Goal: Task Accomplishment & Management: Complete application form

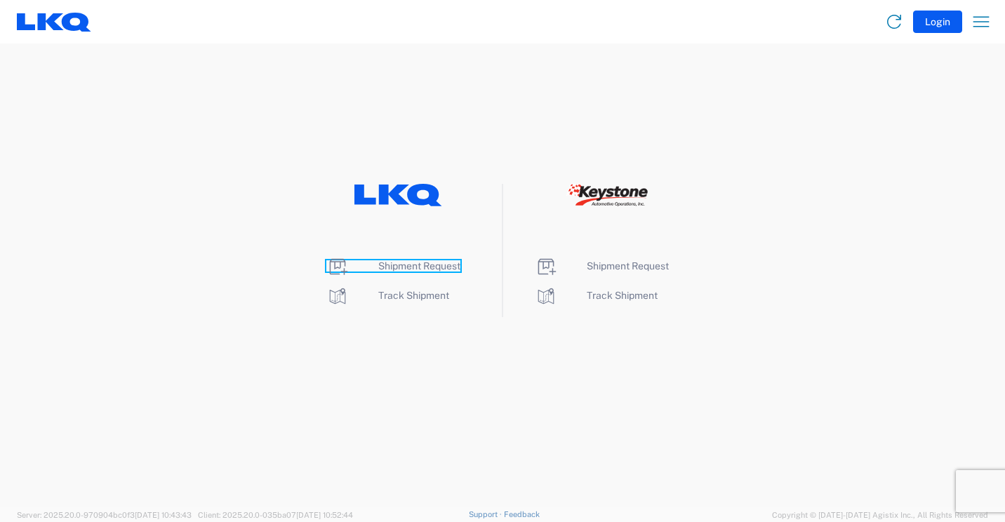
click at [389, 262] on span "Shipment Request" at bounding box center [419, 265] width 82 height 11
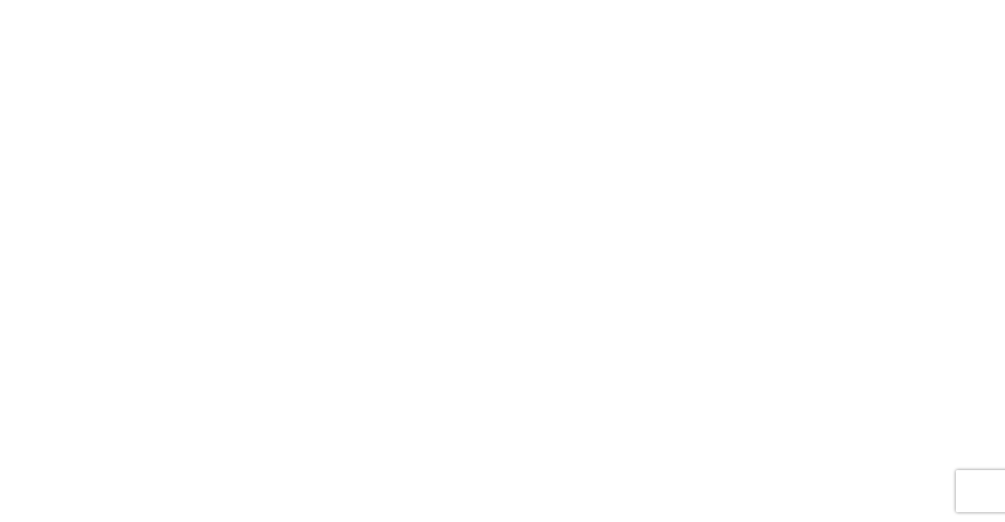
select select "FULL"
select select "LBS"
select select "IN"
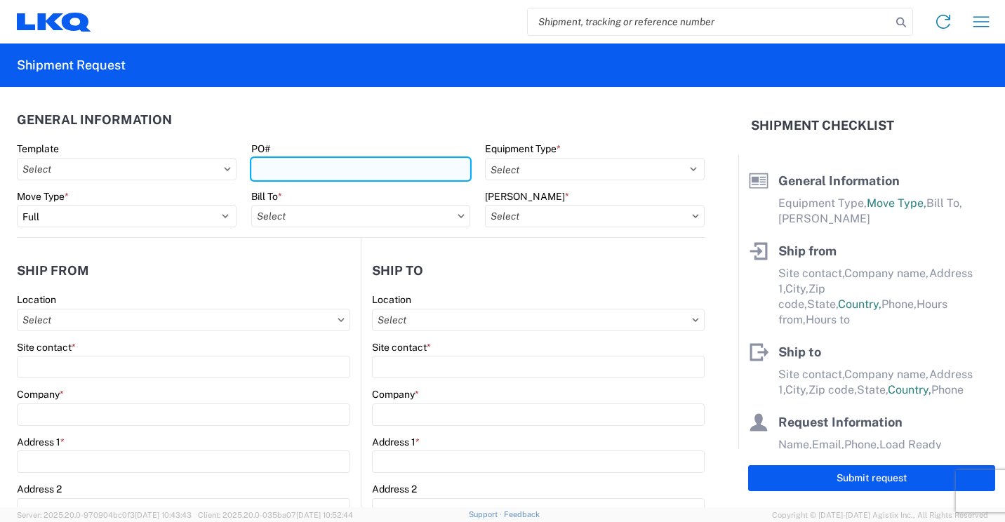
click at [373, 164] on input "PO#" at bounding box center [361, 169] width 220 height 22
type input "41877"
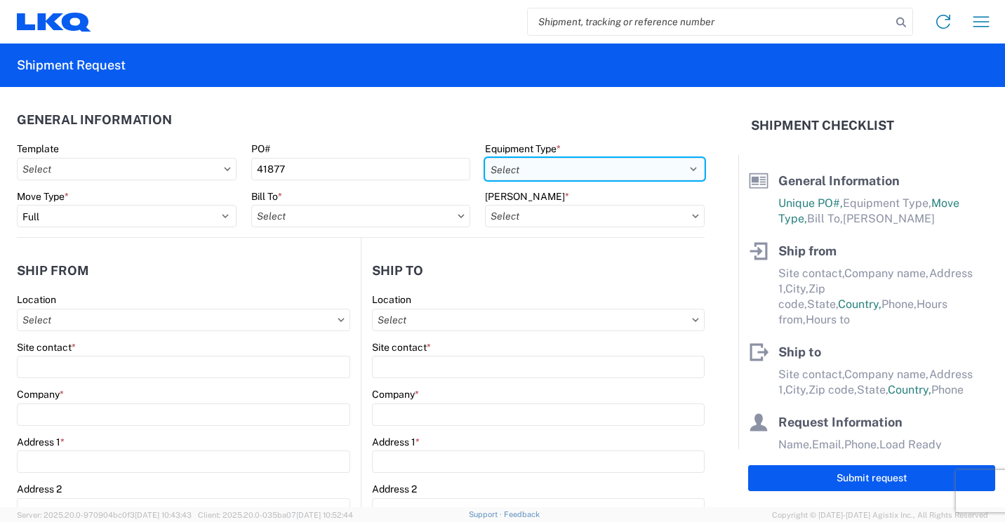
click at [535, 170] on select "Select 53’ Dry Van Flatbed Dropdeck (van) Lowboy (flatbed) Rail" at bounding box center [595, 169] width 220 height 22
select select "STDV"
click at [485, 158] on select "Select 53’ Dry Van Flatbed Dropdeck (van) Lowboy (flatbed) Rail" at bounding box center [595, 169] width 220 height 22
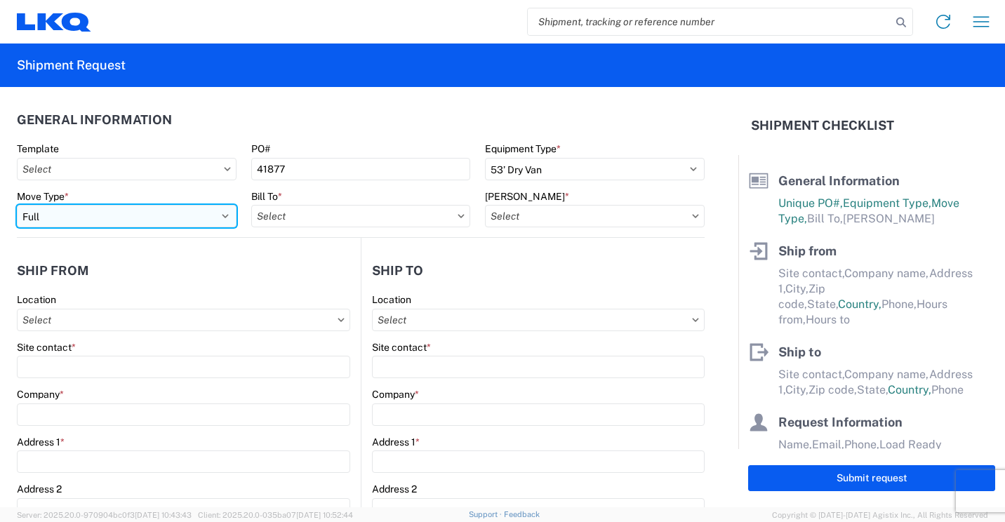
click at [209, 211] on select "Select Full Partial TL" at bounding box center [127, 216] width 220 height 22
select select "PARTIAL_TL"
click at [17, 205] on select "Select Full Partial TL" at bounding box center [127, 216] width 220 height 22
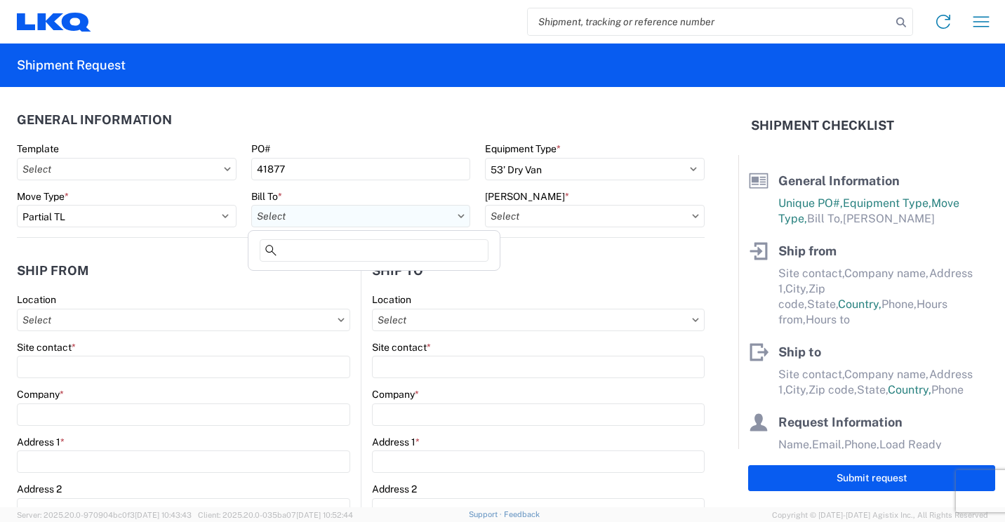
click at [428, 218] on input "text" at bounding box center [361, 216] width 220 height 22
type input "3118"
click at [321, 277] on div "3118 - [GEOGRAPHIC_DATA] [GEOGRAPHIC_DATA]" at bounding box center [374, 279] width 246 height 22
type input "3118 - [GEOGRAPHIC_DATA] [GEOGRAPHIC_DATA]"
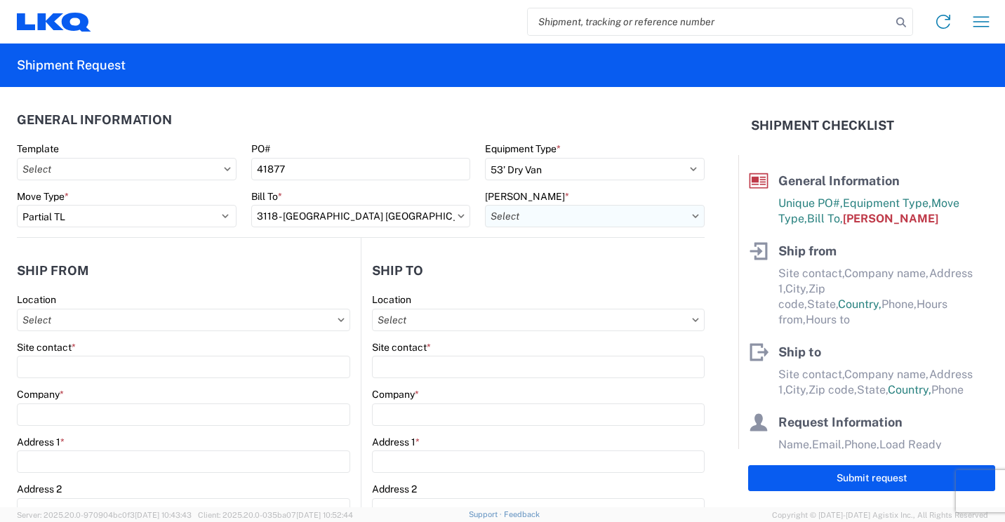
click at [586, 217] on input "text" at bounding box center [595, 216] width 220 height 22
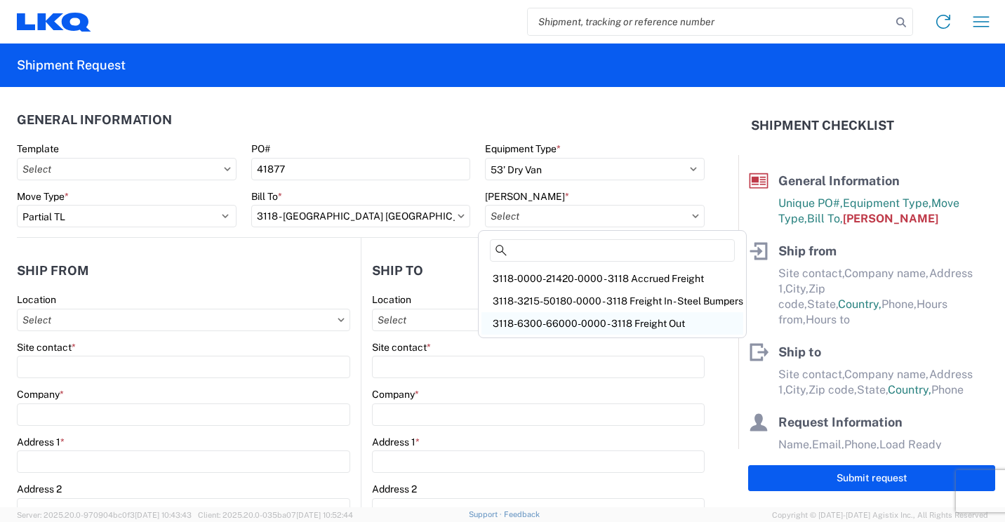
click at [590, 322] on div "3118-6300-66000-0000 - 3118 Freight Out" at bounding box center [613, 323] width 262 height 22
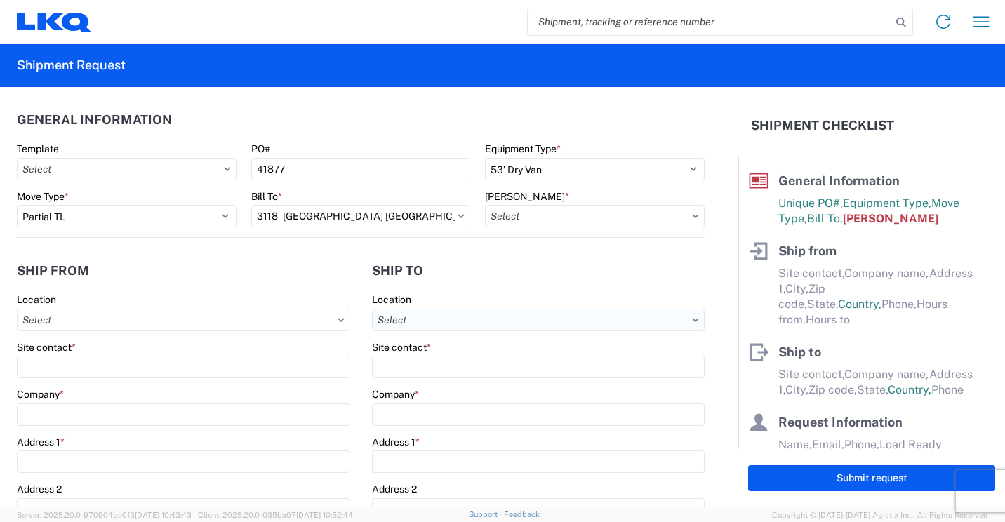
type input "3118-6300-66000-0000 - 3118 Freight Out"
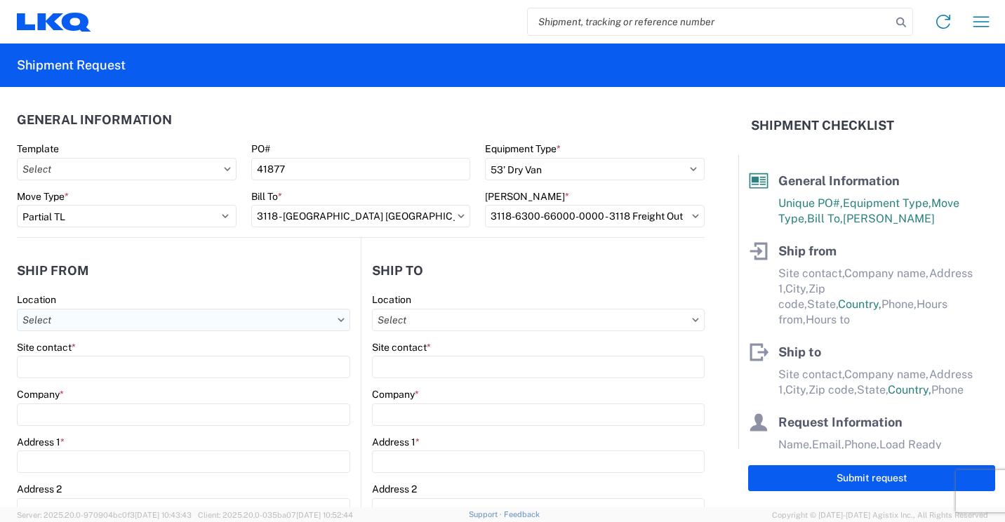
click at [226, 324] on input "text" at bounding box center [184, 320] width 334 height 22
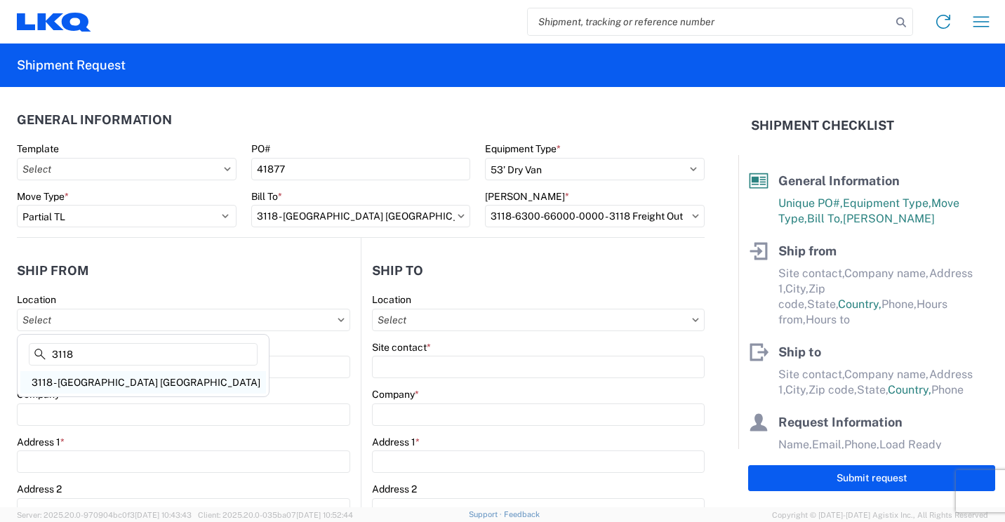
type input "3118"
click at [76, 384] on div "3118 - [GEOGRAPHIC_DATA] [GEOGRAPHIC_DATA]" at bounding box center [143, 382] width 246 height 22
type input "3118 - [GEOGRAPHIC_DATA] [GEOGRAPHIC_DATA]"
type input "LKQ Corporation"
type input "[STREET_ADDRESS]"
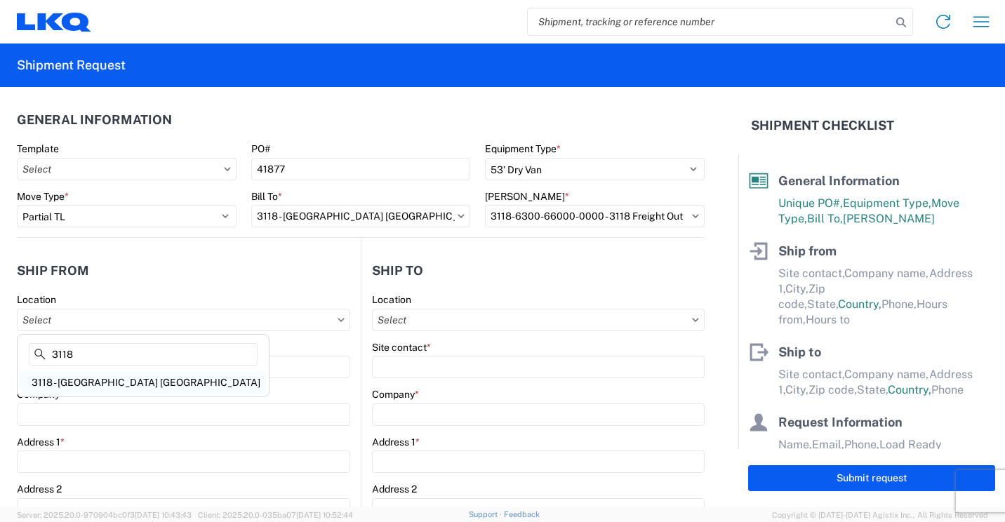
type input "Brainerd"
type input "56401"
select select "MN"
select select "US"
type input "07:00"
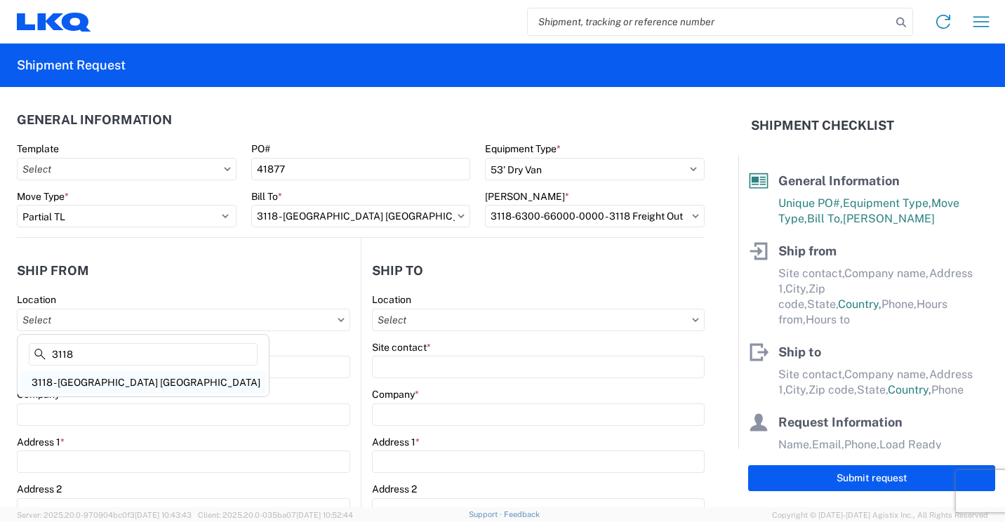
type input "16:30"
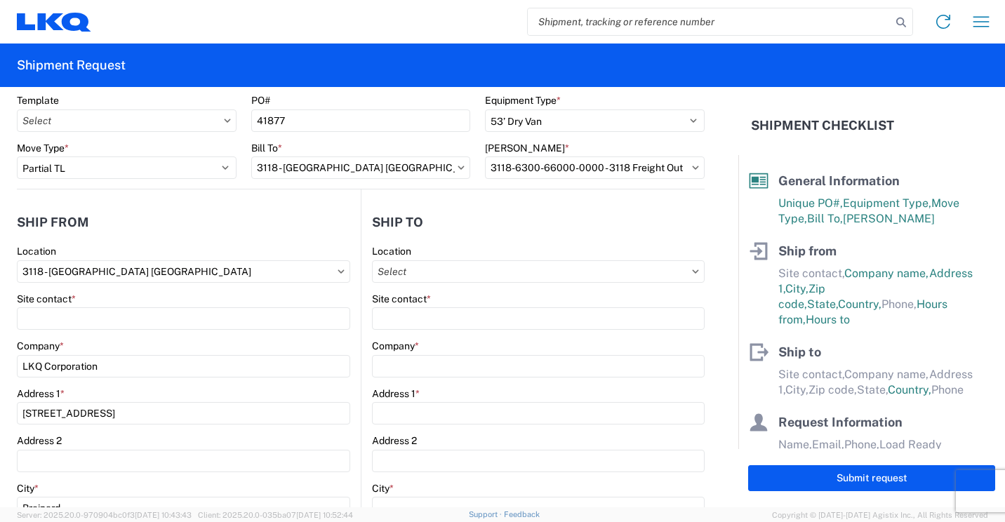
scroll to position [70, 0]
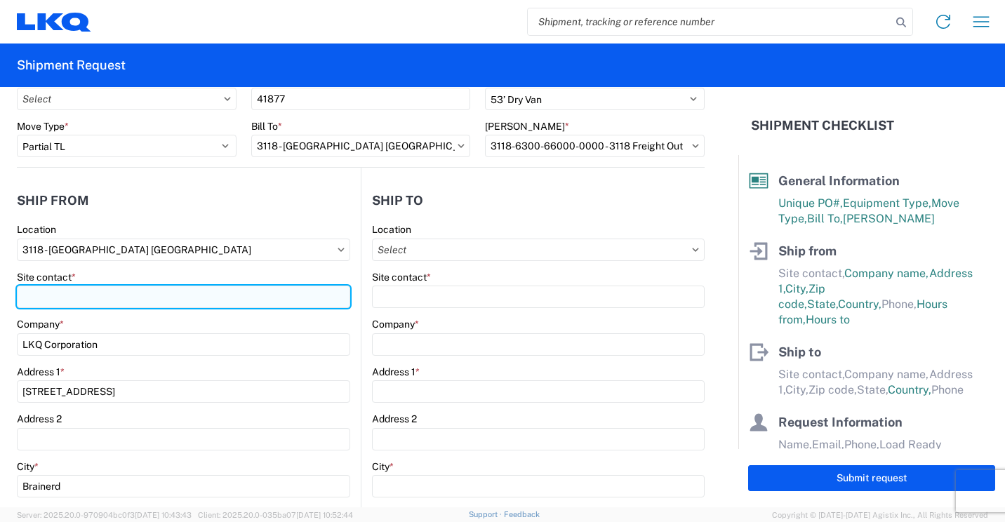
click at [150, 297] on input "Site contact *" at bounding box center [184, 297] width 334 height 22
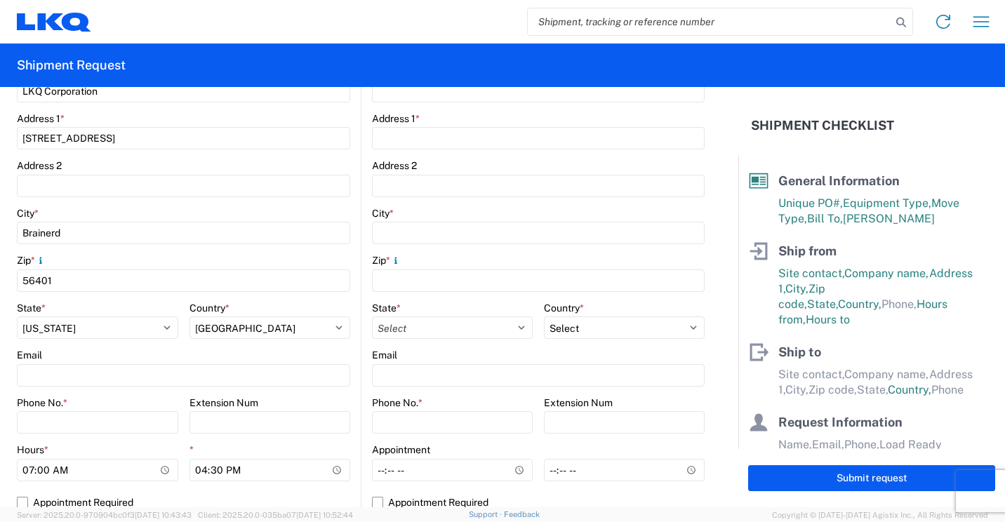
scroll to position [351, 0]
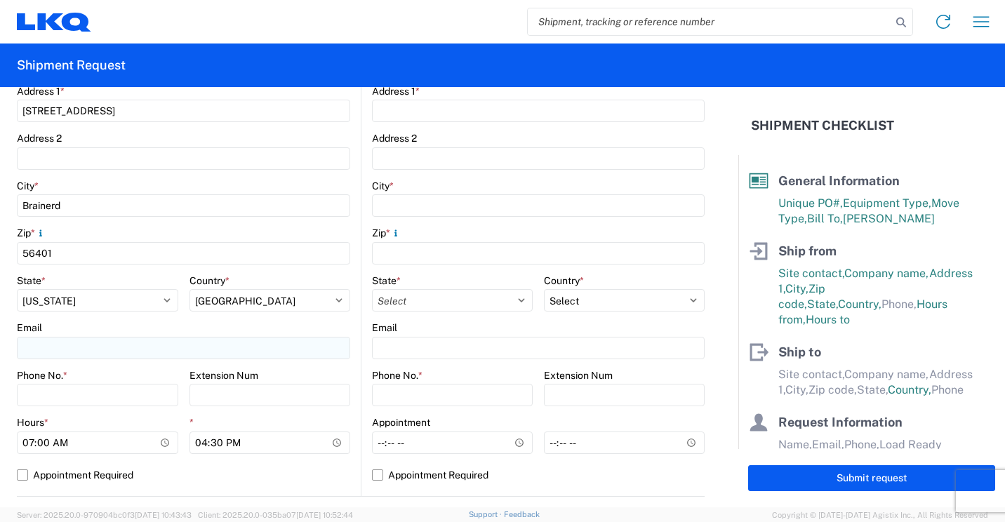
type input "[PERSON_NAME]"
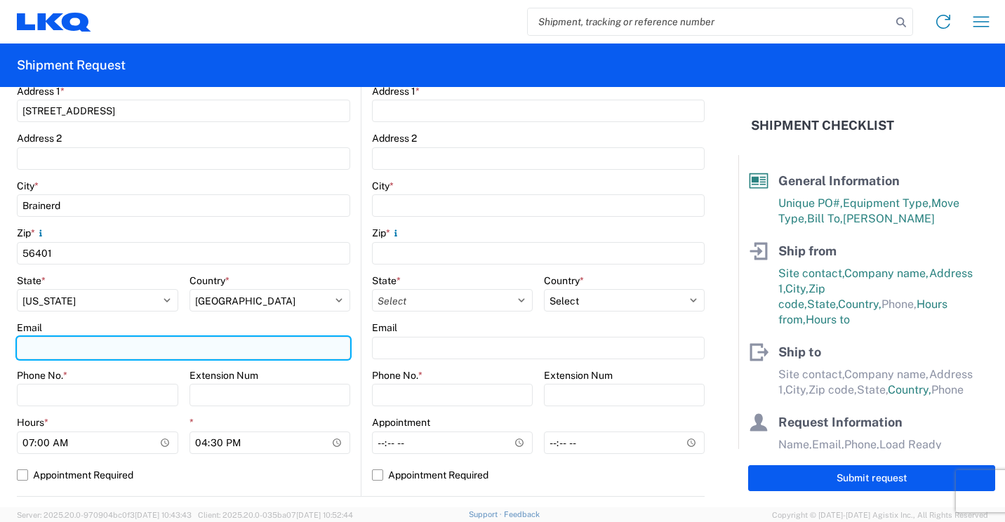
click at [155, 350] on input "Email" at bounding box center [184, 348] width 334 height 22
type input "[EMAIL_ADDRESS][DOMAIN_NAME]"
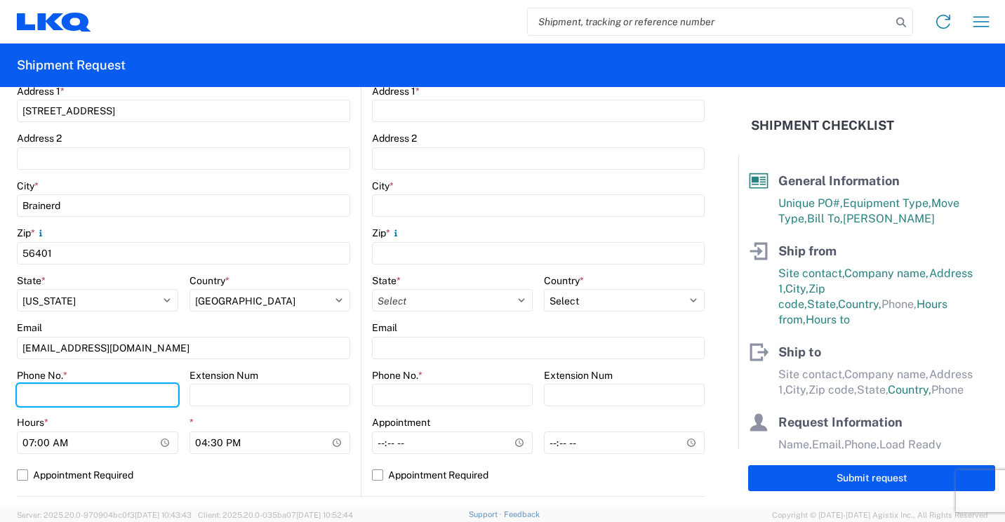
type input "2182973820"
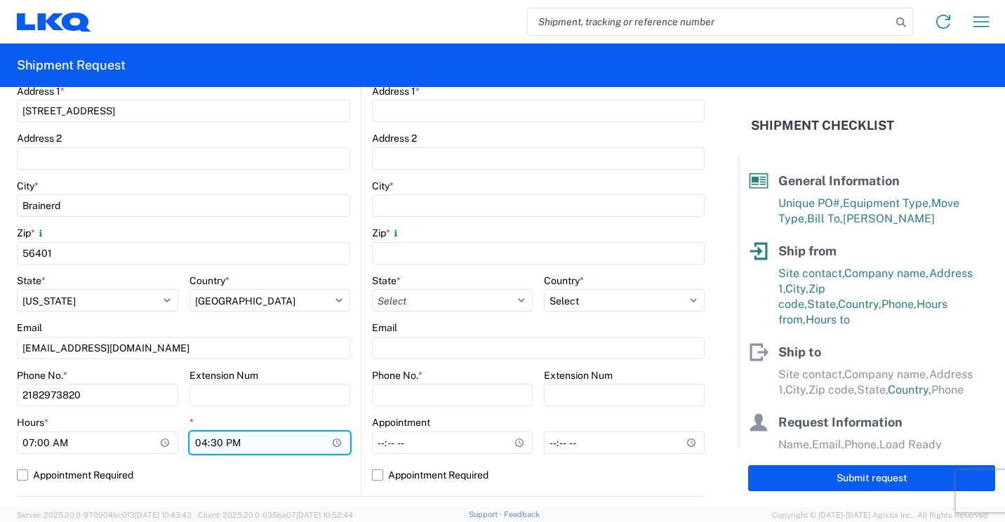
click at [201, 438] on input "16:30" at bounding box center [270, 443] width 161 height 22
type input "13:30"
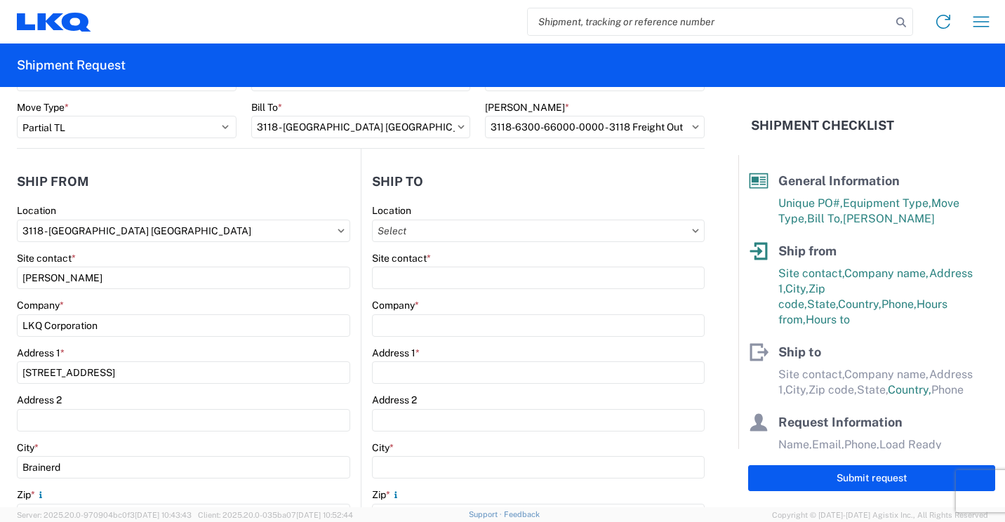
scroll to position [0, 0]
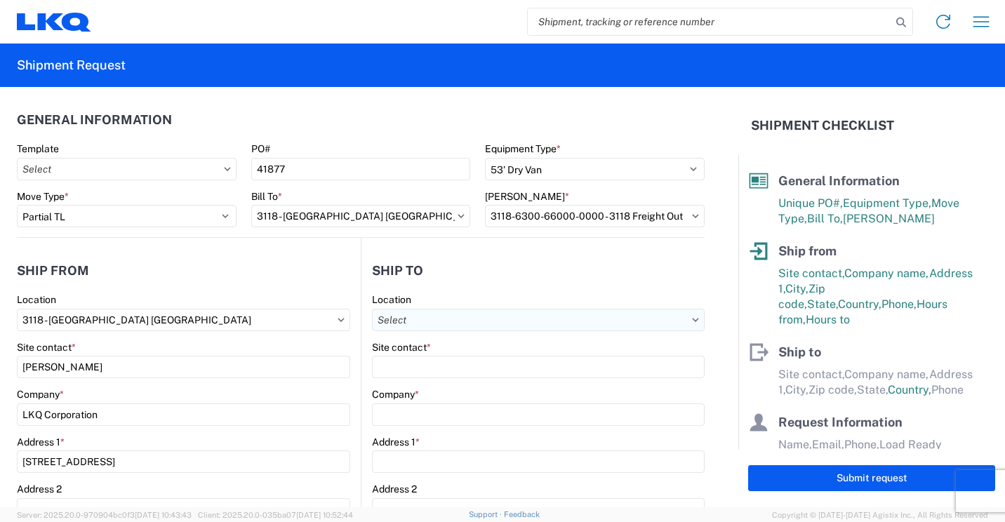
click at [553, 319] on input "text" at bounding box center [538, 320] width 333 height 22
type input "063"
click at [459, 378] on div "3063 - [GEOGRAPHIC_DATA]" at bounding box center [494, 382] width 246 height 22
type input "3063 - [GEOGRAPHIC_DATA]"
type input "[GEOGRAPHIC_DATA]"
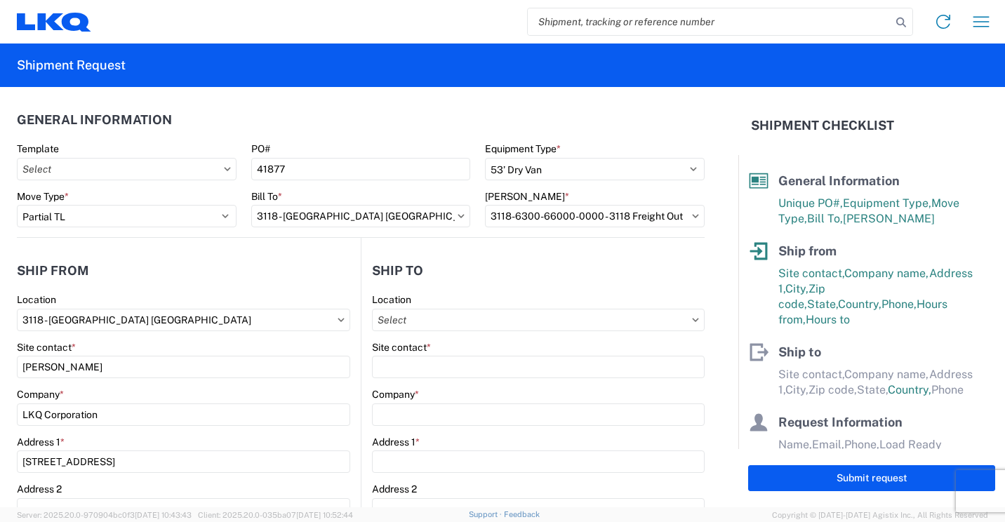
type input "[STREET_ADDRESS]"
type input "Ste 200"
type input "[GEOGRAPHIC_DATA]"
type input "75050"
select select "[GEOGRAPHIC_DATA]"
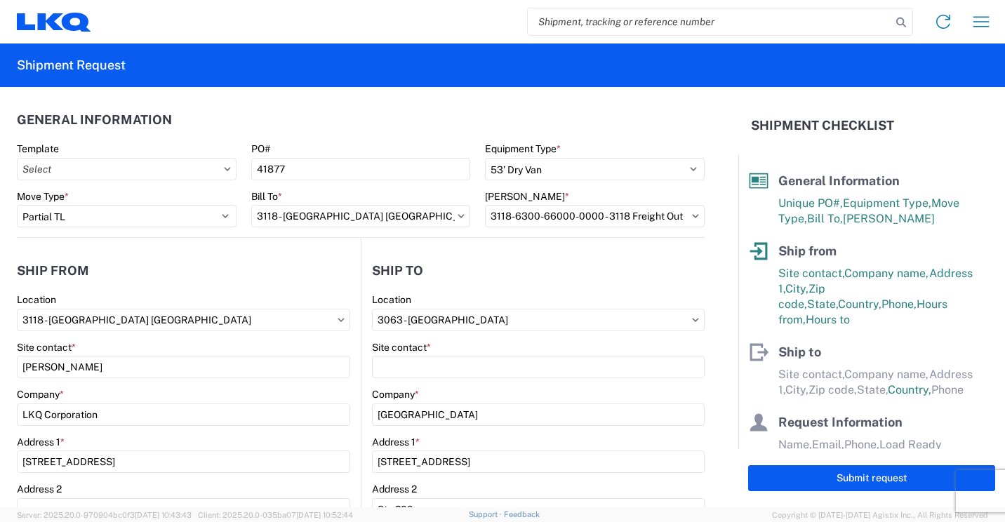
select select "US"
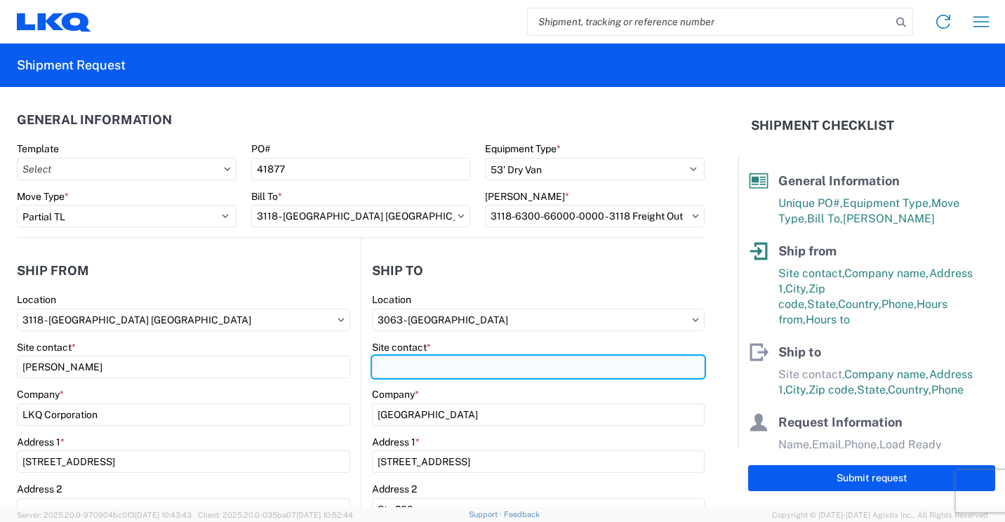
drag, startPoint x: 476, startPoint y: 374, endPoint x: 556, endPoint y: 268, distance: 133.4
click at [476, 374] on input "Site contact *" at bounding box center [538, 367] width 333 height 22
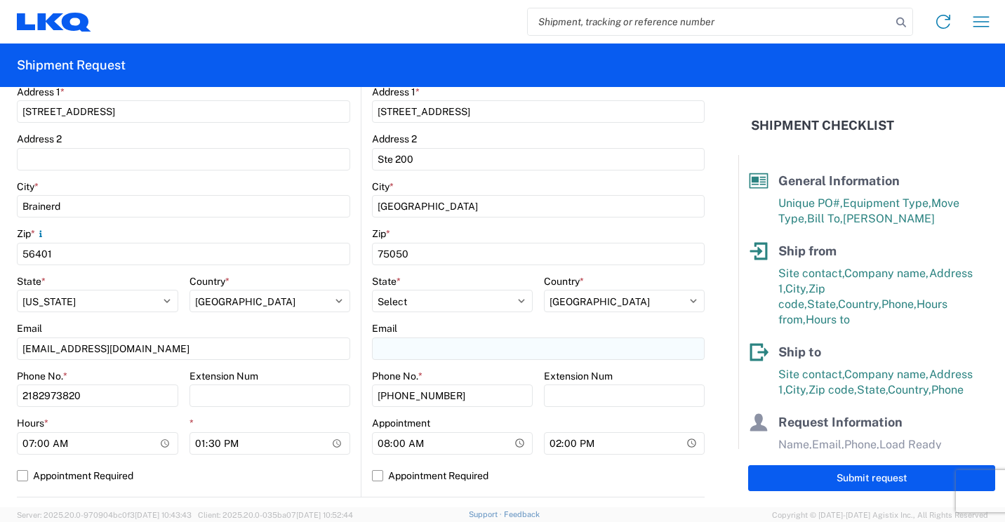
scroll to position [351, 0]
type input "[PERSON_NAME]"
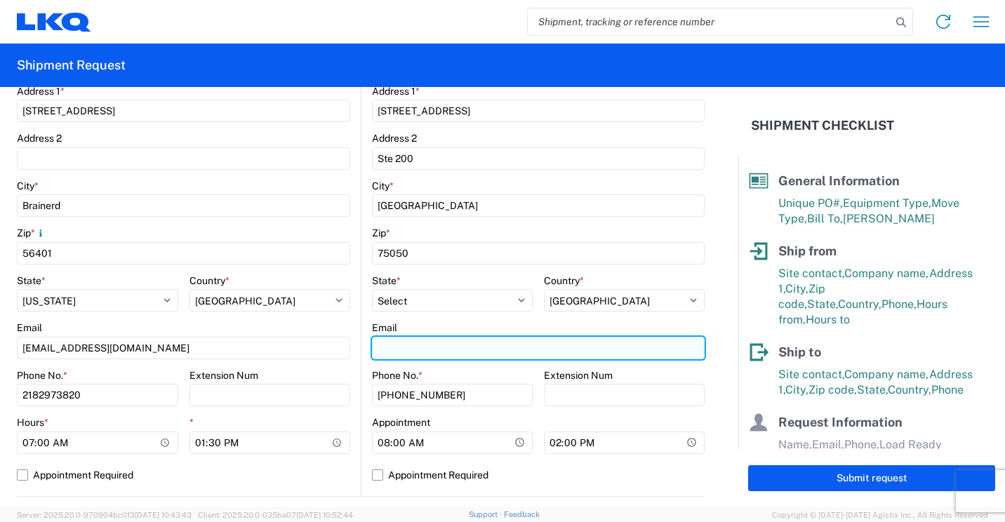
click at [574, 350] on input "Email" at bounding box center [538, 348] width 333 height 22
type input "[EMAIL_ADDRESS][DOMAIN_NAME]"
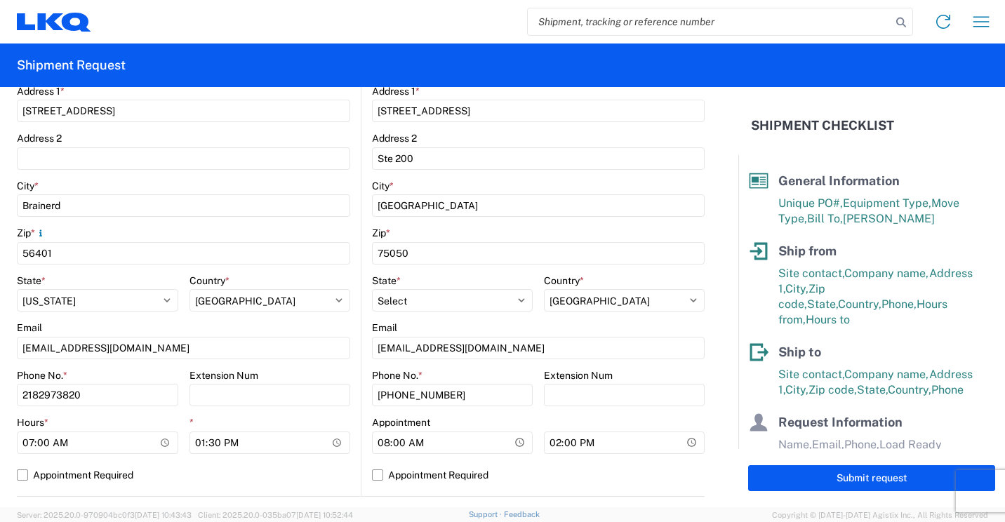
click at [714, 402] on form "General Information Template PO# 41877 Equipment Type * Select 53’ Dry Van Flat…" at bounding box center [369, 297] width 739 height 421
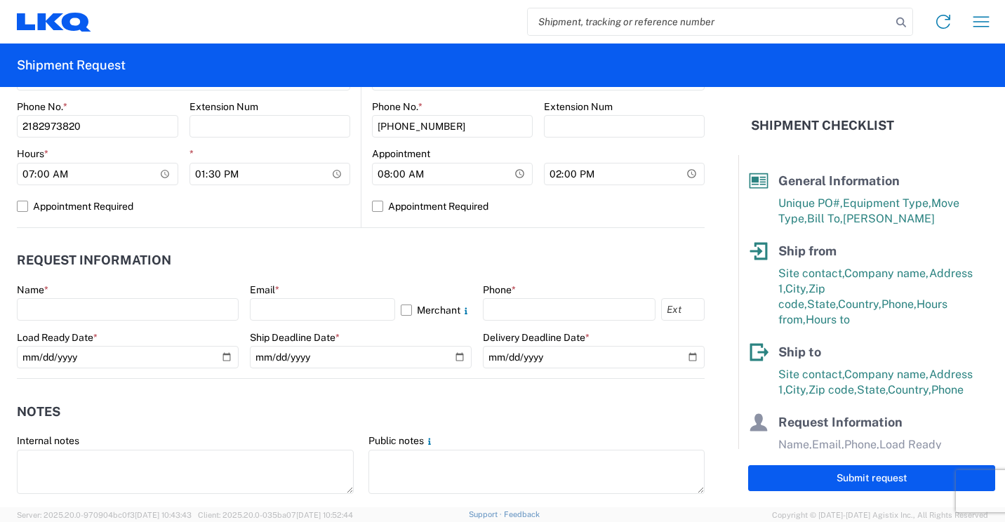
scroll to position [632, 0]
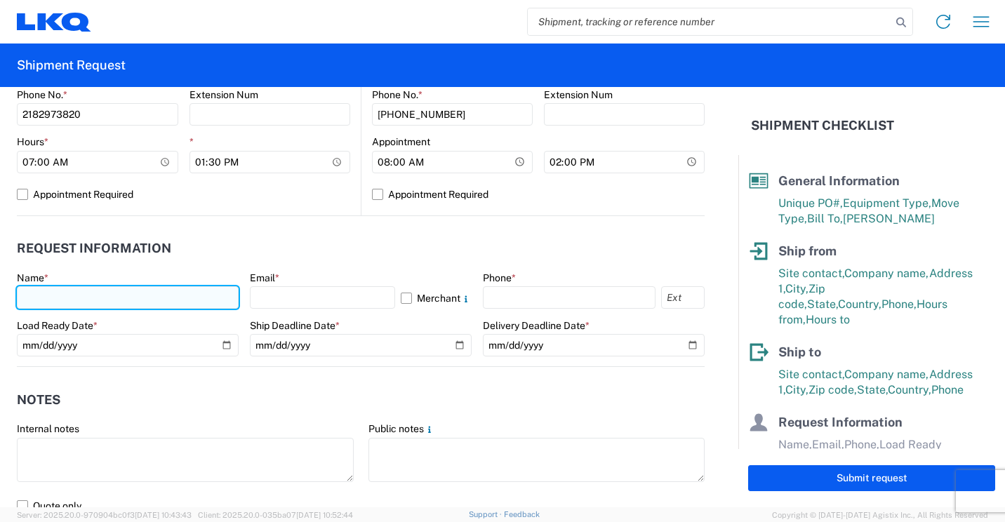
click at [205, 296] on input "text" at bounding box center [128, 297] width 222 height 22
type input "[PERSON_NAME]"
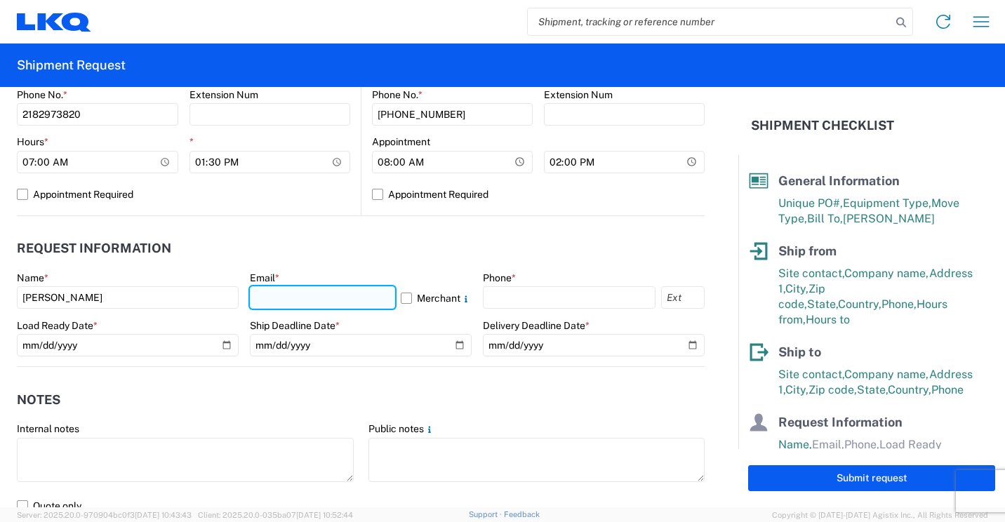
click at [315, 294] on input "text" at bounding box center [322, 297] width 145 height 22
type input "[EMAIL_ADDRESS][DOMAIN_NAME]"
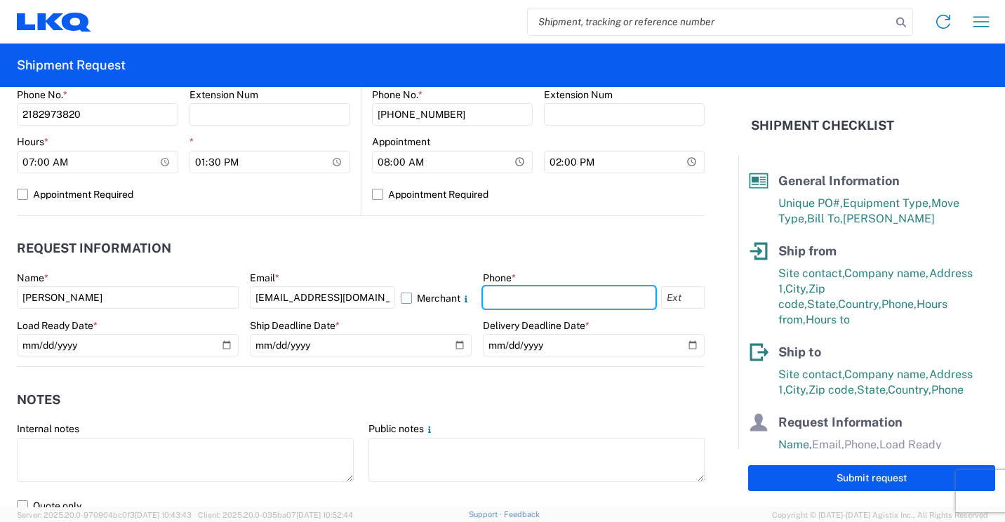
type input "2182973820"
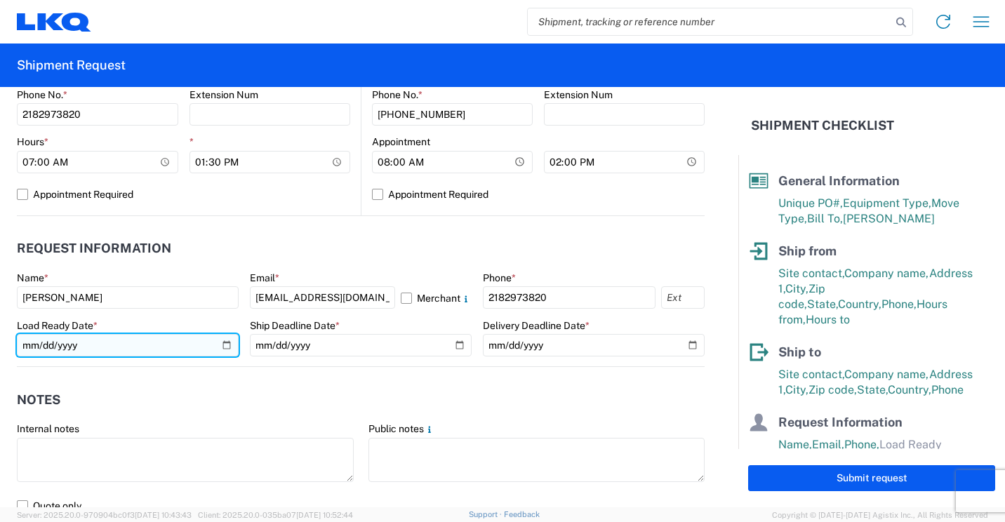
click at [220, 343] on input "date" at bounding box center [128, 345] width 222 height 22
type input "[DATE]"
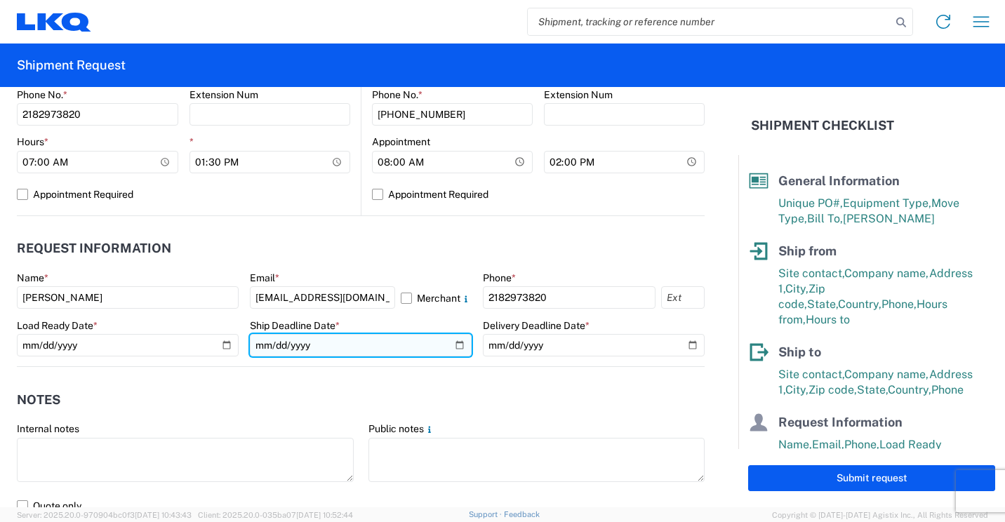
click at [454, 344] on input "date" at bounding box center [361, 345] width 222 height 22
type input "[DATE]"
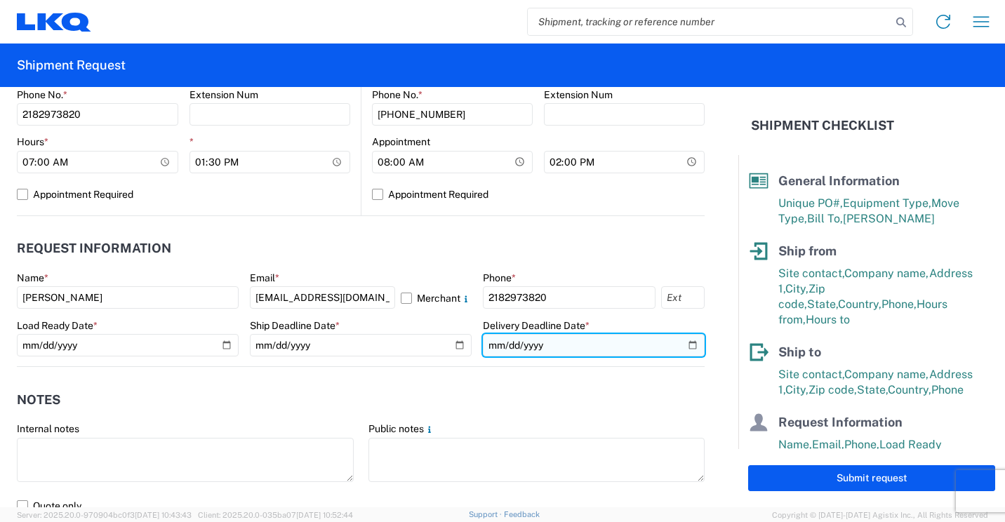
click at [681, 345] on input "date" at bounding box center [594, 345] width 222 height 22
type input "[DATE]"
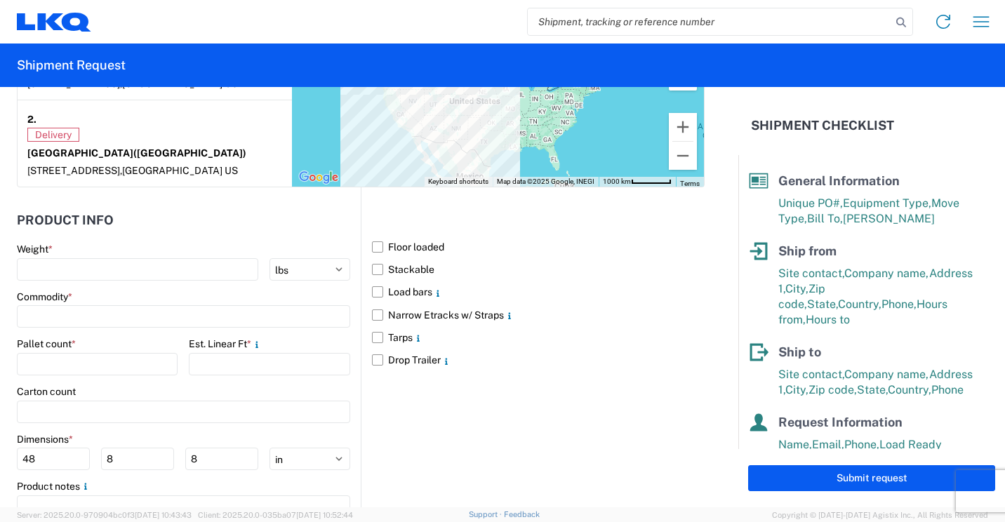
scroll to position [1194, 0]
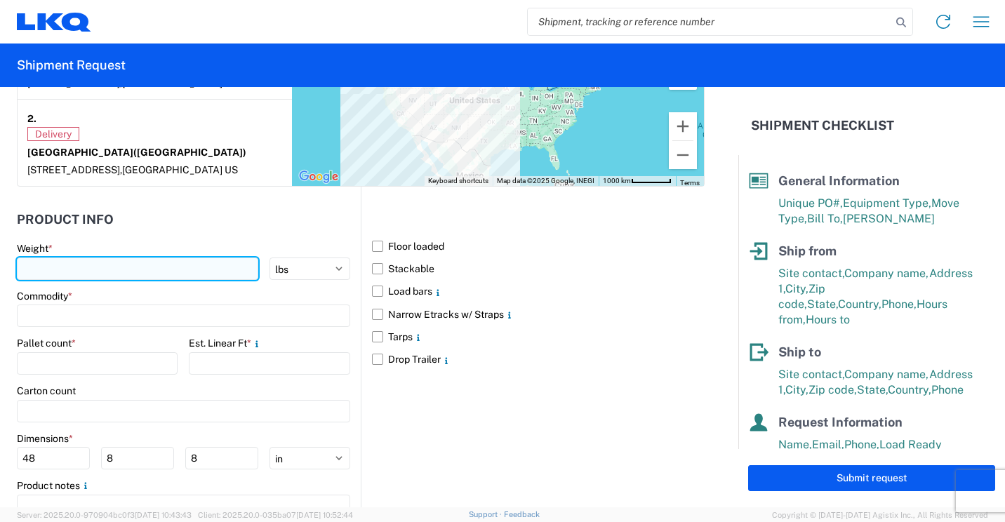
click at [160, 280] on input "number" at bounding box center [138, 269] width 242 height 22
type input "2312"
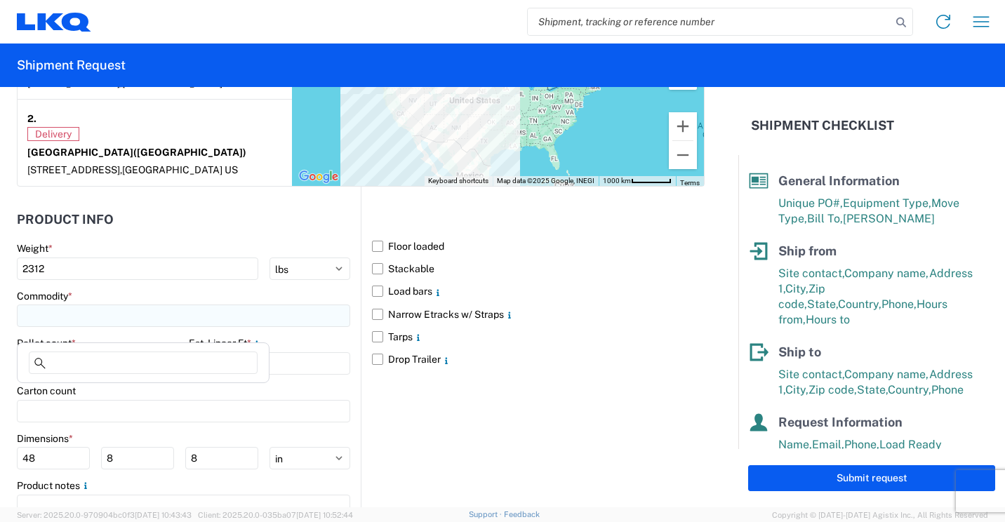
click at [260, 327] on input at bounding box center [184, 316] width 334 height 22
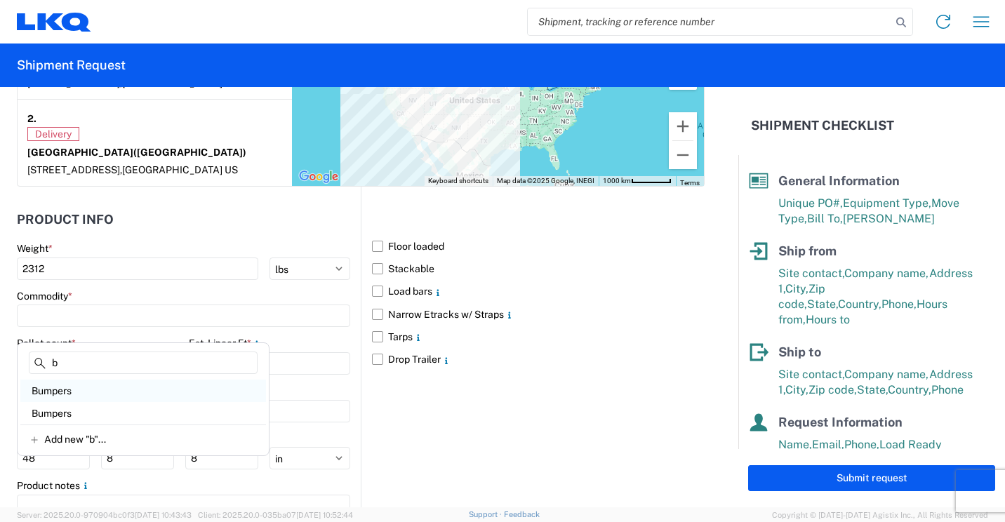
type input "b"
click at [77, 389] on div "Bumpers" at bounding box center [143, 391] width 246 height 22
type input "Bumpers"
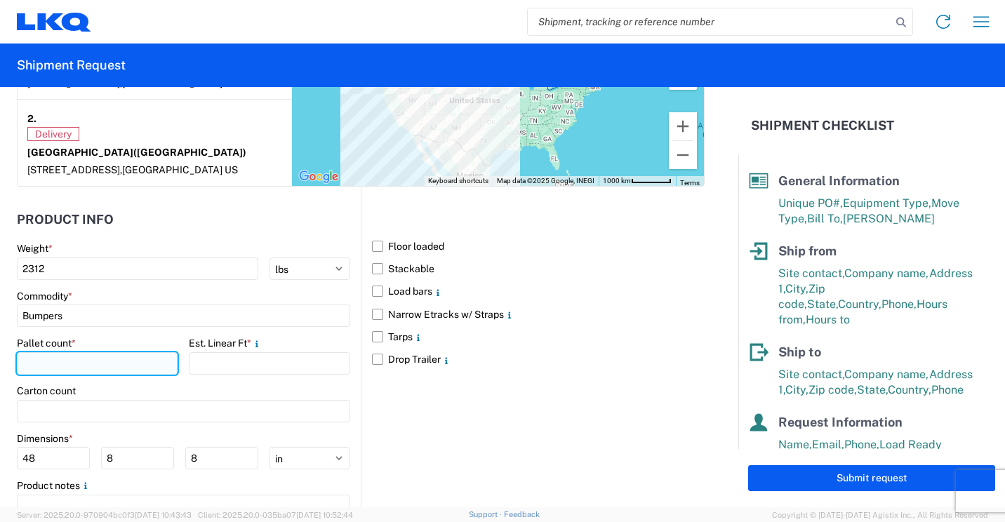
click at [86, 374] on input "number" at bounding box center [97, 363] width 161 height 22
type input "3"
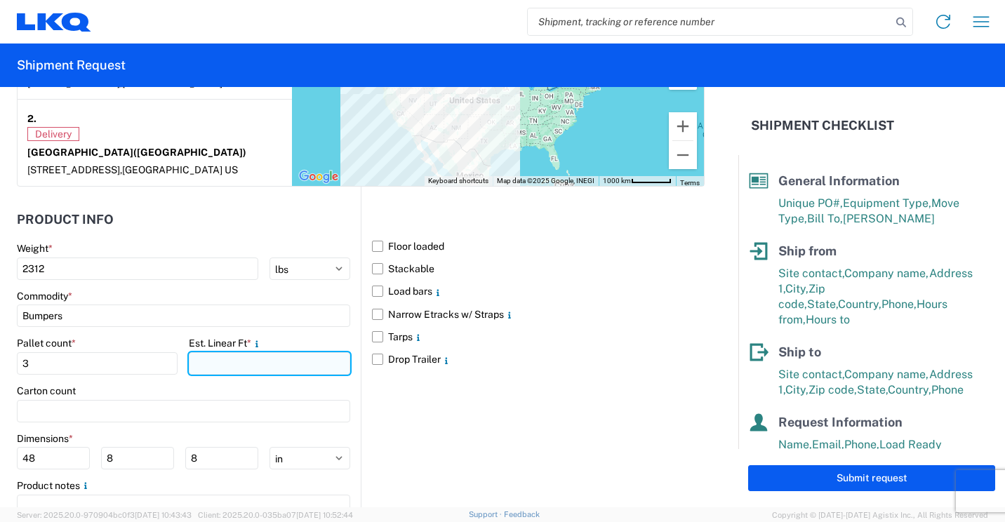
click at [221, 375] on input "number" at bounding box center [269, 363] width 161 height 22
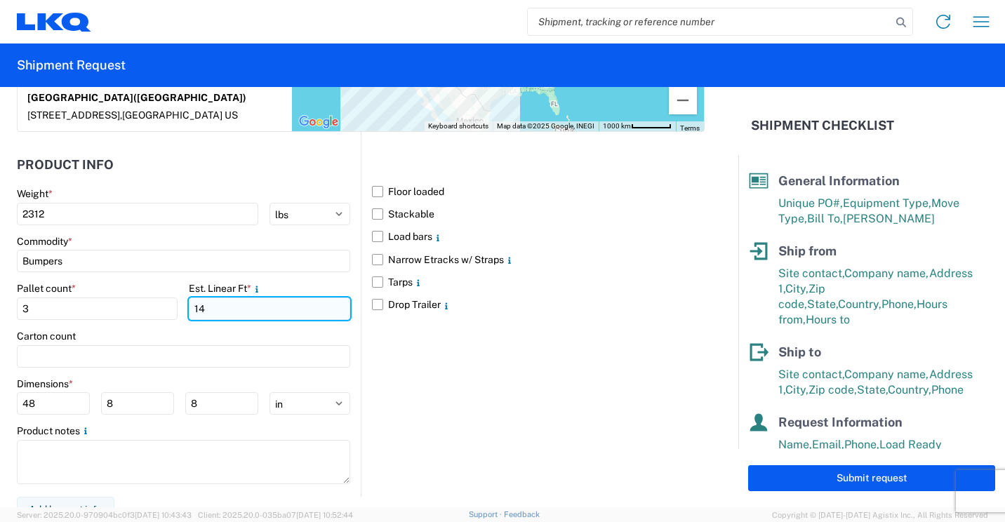
scroll to position [1277, 0]
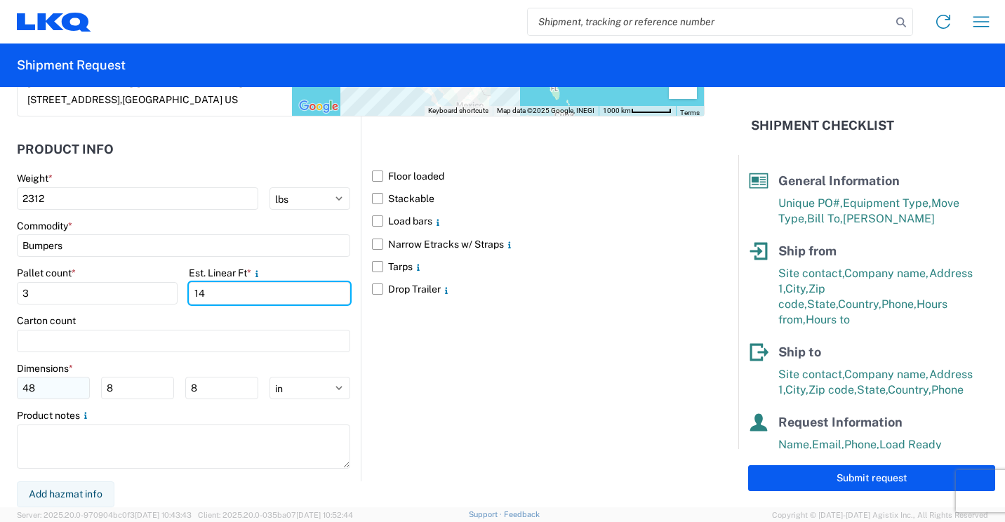
type input "14"
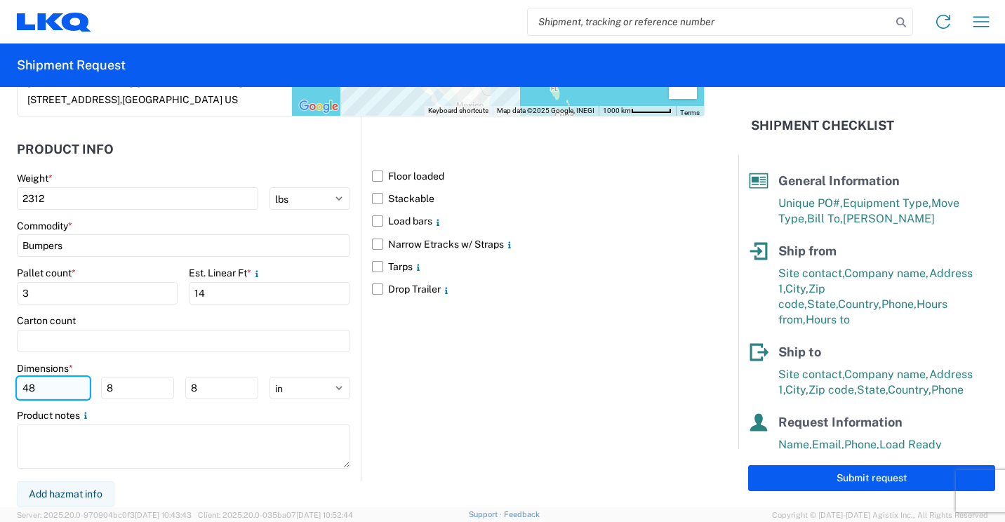
click at [62, 393] on input "48" at bounding box center [53, 388] width 73 height 22
type input "4"
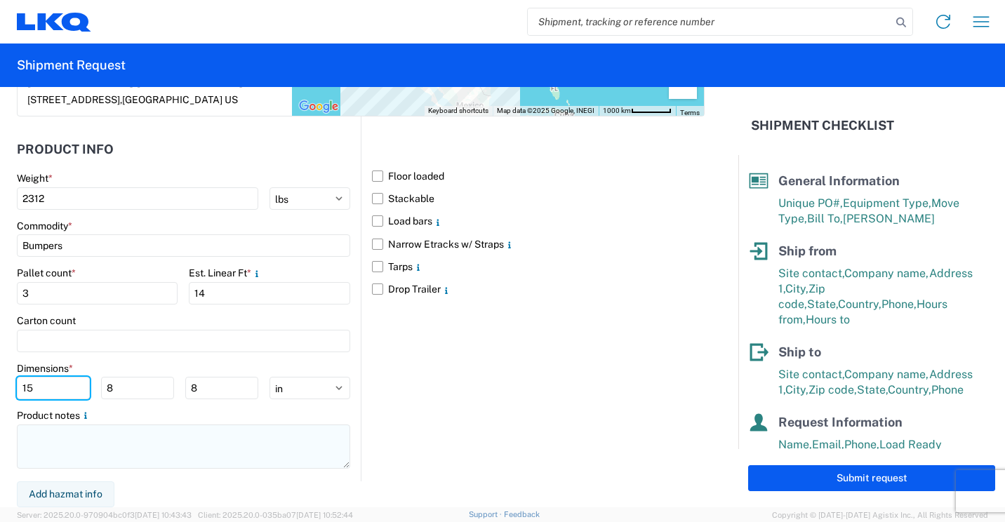
type input "15"
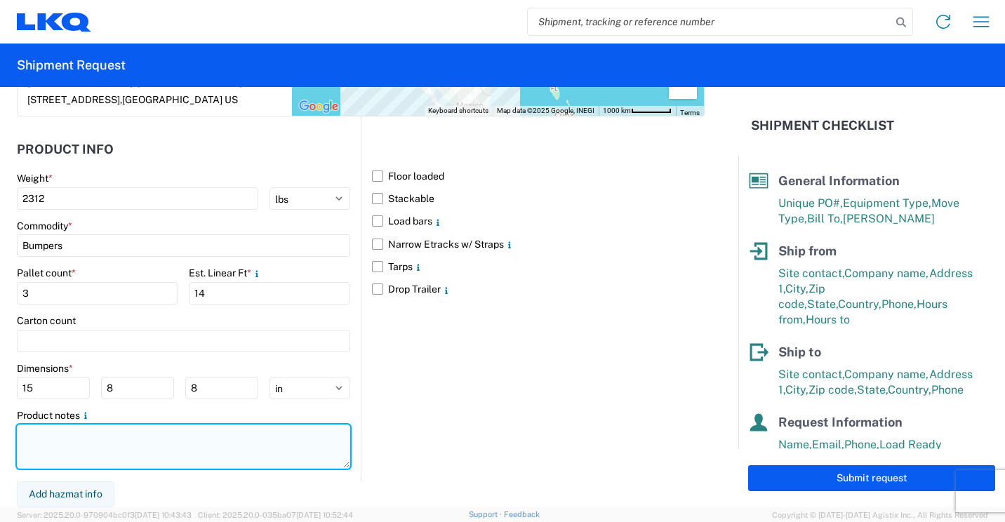
click at [130, 440] on textarea at bounding box center [184, 447] width 334 height 44
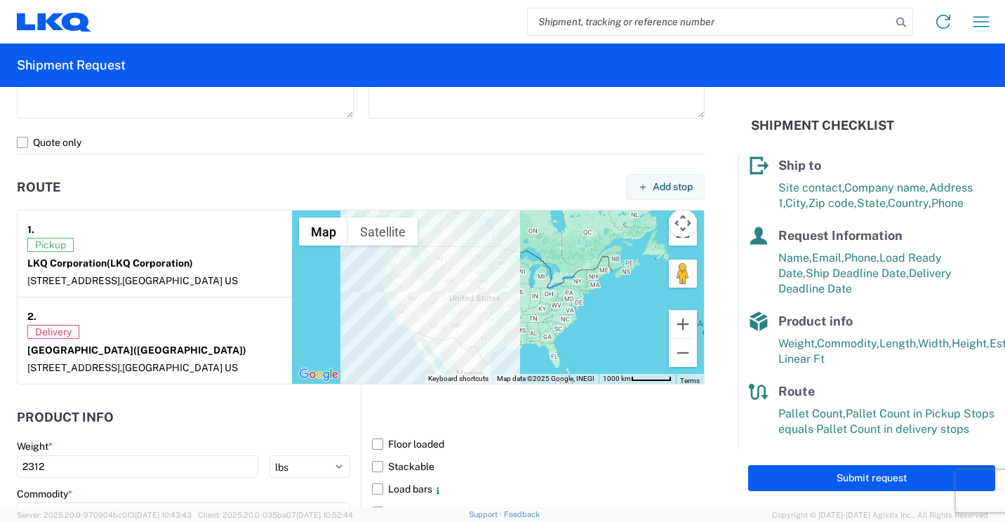
scroll to position [190, 0]
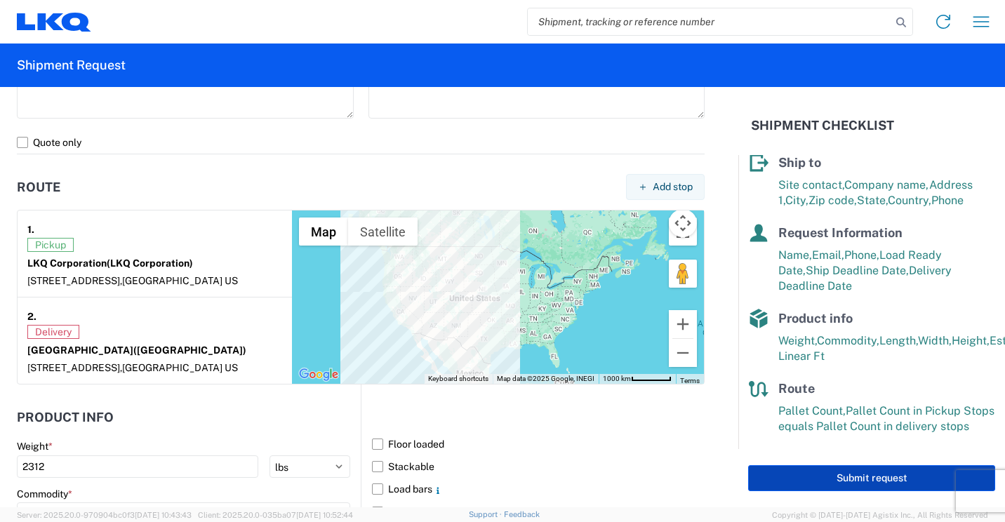
type textarea "3 Large wood racks need 15 feet"
click at [801, 475] on button "Submit request" at bounding box center [871, 479] width 247 height 26
select select "MN"
select select "US"
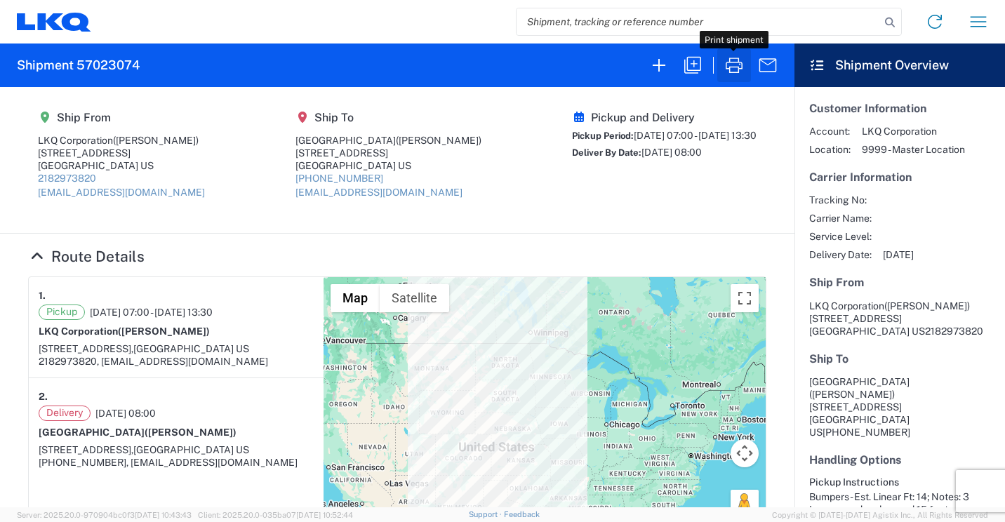
click at [734, 64] on icon "button" at bounding box center [734, 65] width 22 height 22
